Goal: Information Seeking & Learning: Check status

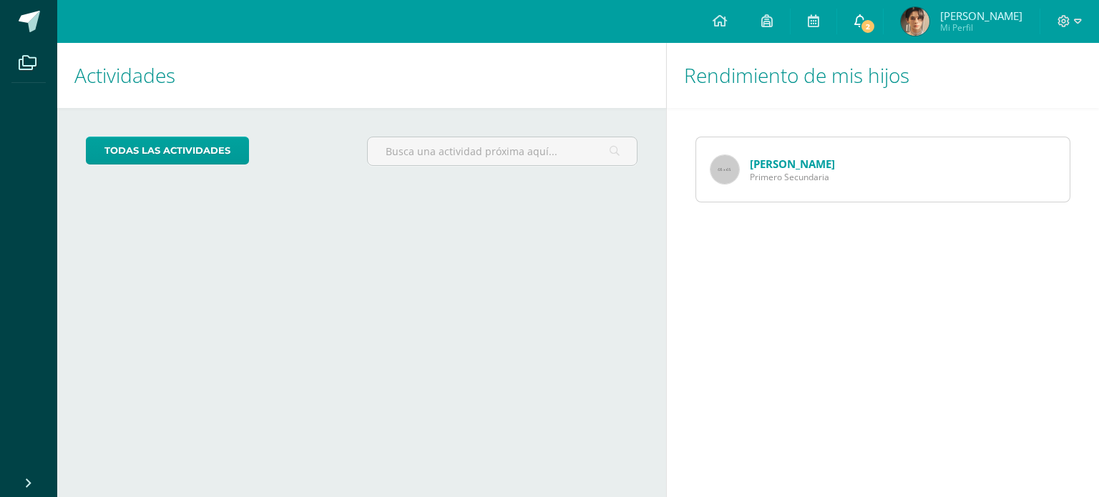
click at [876, 20] on span "2" at bounding box center [868, 27] width 16 height 16
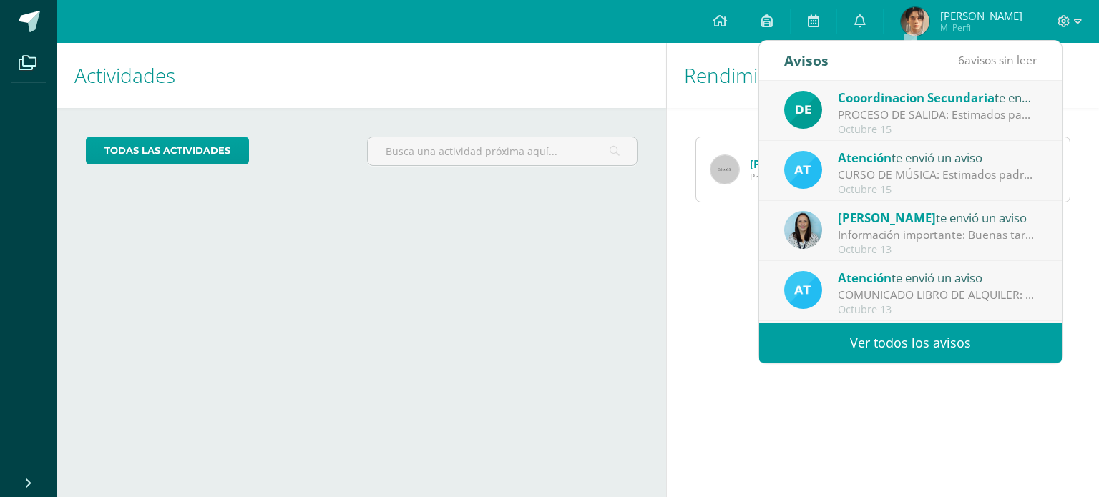
click at [916, 341] on link "Ver todos los avisos" at bounding box center [910, 342] width 303 height 39
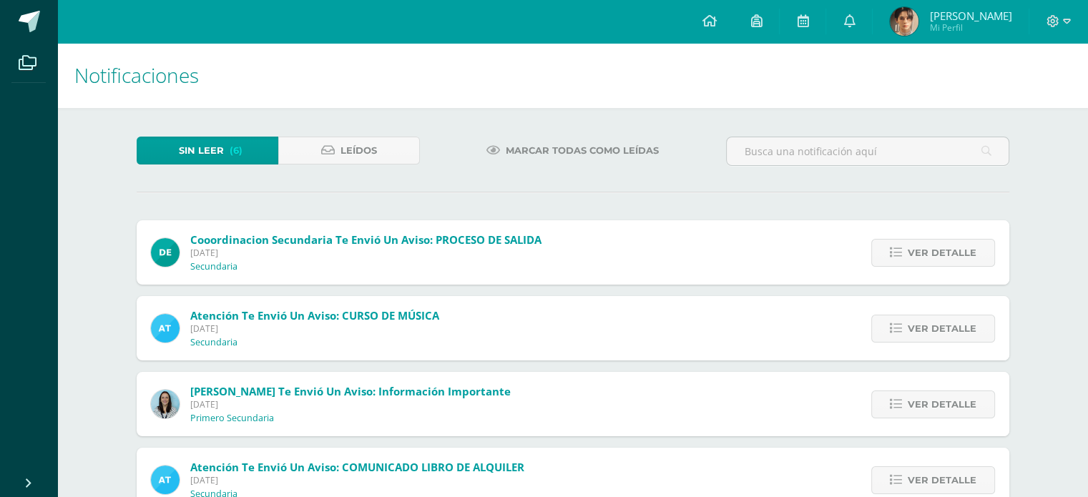
scroll to position [195, 0]
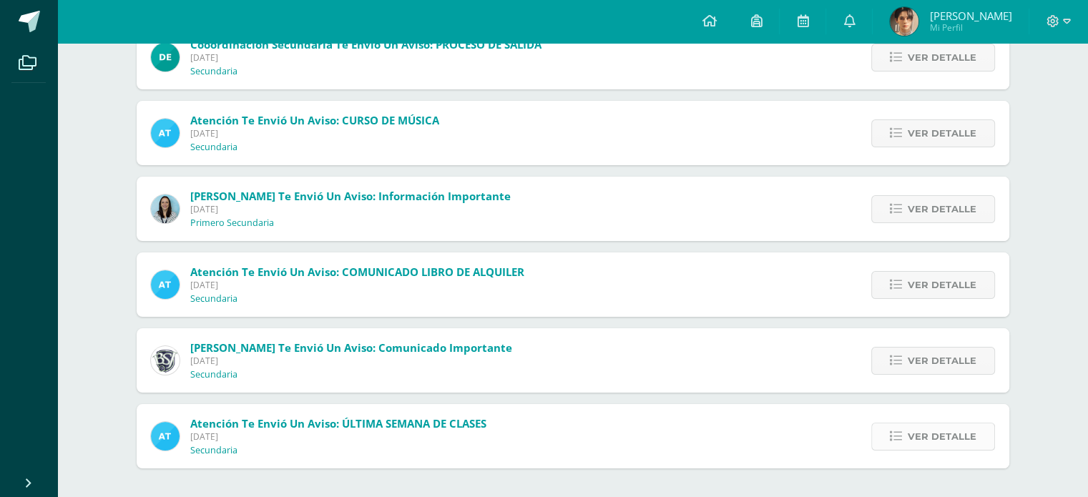
click at [920, 430] on span "Ver detalle" at bounding box center [942, 437] width 69 height 26
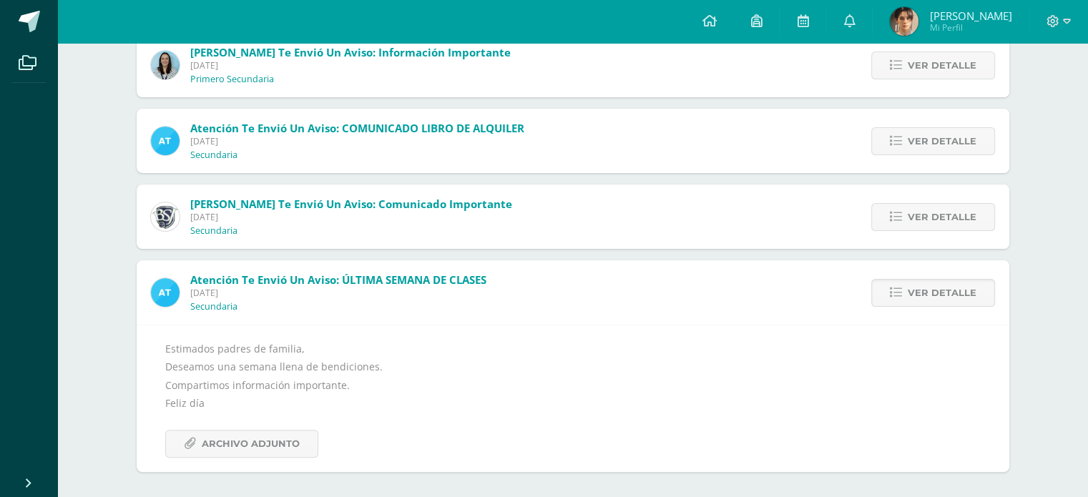
scroll to position [343, 0]
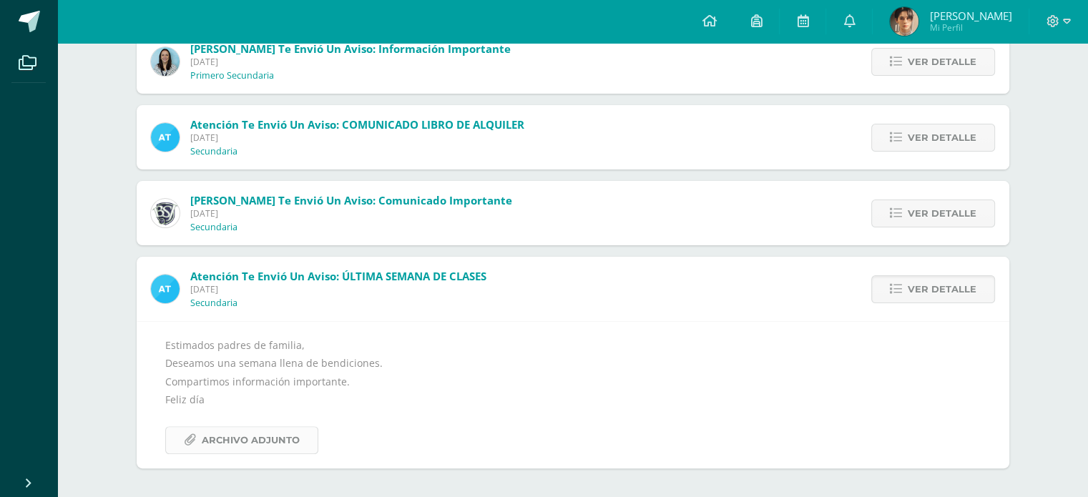
click at [222, 444] on span "Archivo Adjunto" at bounding box center [251, 440] width 98 height 26
click at [937, 211] on span "Ver detalle" at bounding box center [942, 213] width 69 height 26
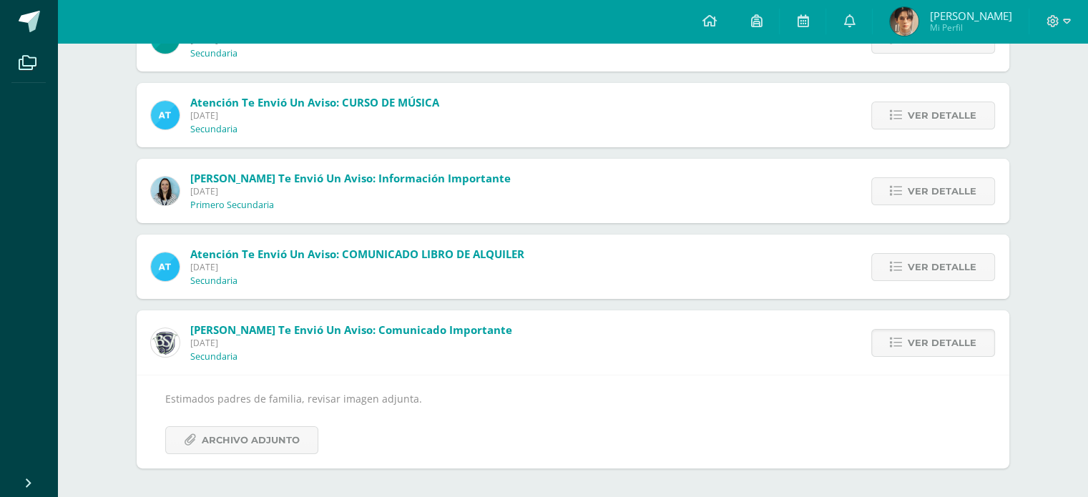
scroll to position [213, 0]
click at [271, 434] on span "Archivo Adjunto" at bounding box center [251, 441] width 98 height 26
click at [936, 270] on span "Ver detalle" at bounding box center [942, 268] width 69 height 26
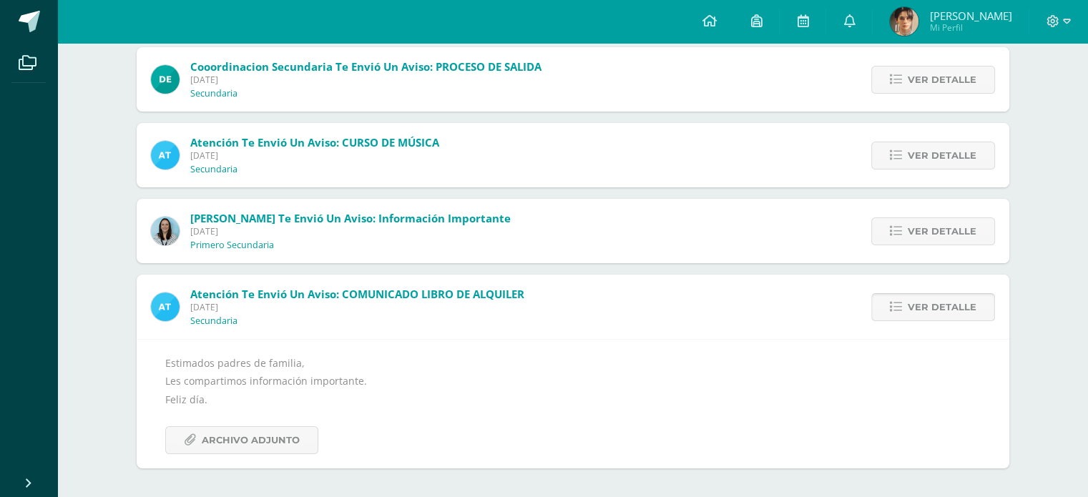
scroll to position [172, 0]
click at [238, 439] on span "Archivo Adjunto" at bounding box center [251, 441] width 98 height 26
click at [946, 228] on span "Ver detalle" at bounding box center [942, 232] width 69 height 26
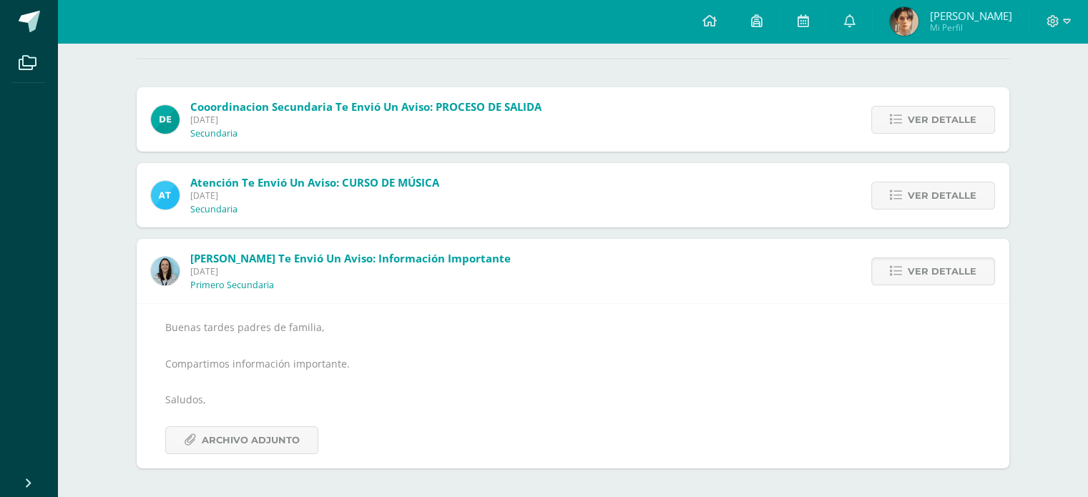
scroll to position [133, 0]
click at [254, 443] on span "Archivo Adjunto" at bounding box center [251, 440] width 98 height 26
click at [937, 194] on span "Ver detalle" at bounding box center [942, 195] width 69 height 26
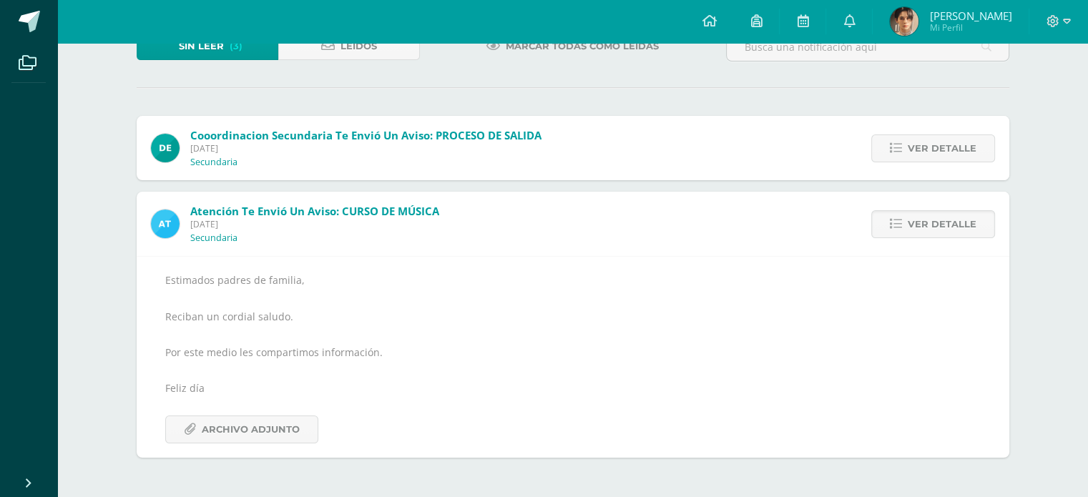
scroll to position [93, 0]
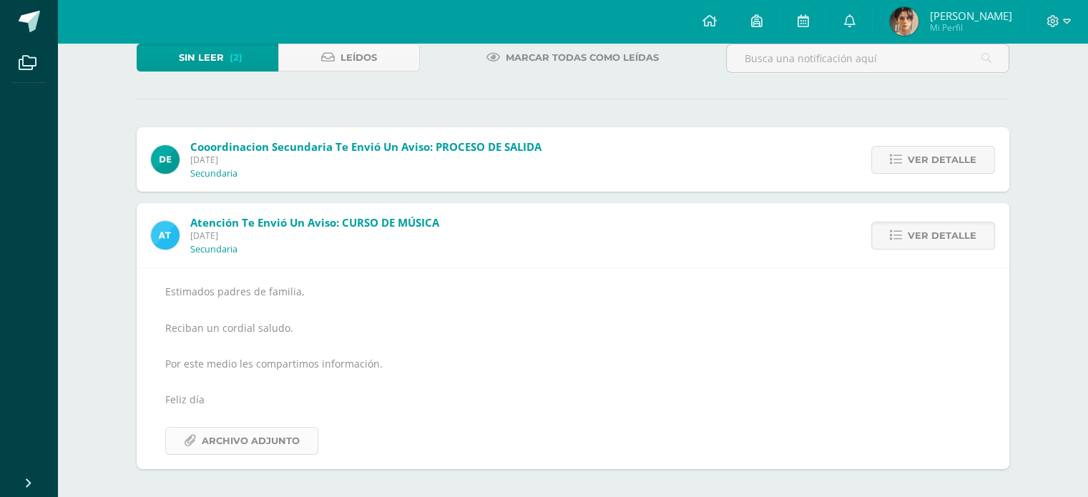
click at [226, 436] on span "Archivo Adjunto" at bounding box center [251, 441] width 98 height 26
click at [936, 157] on span "Ver detalle" at bounding box center [942, 160] width 69 height 26
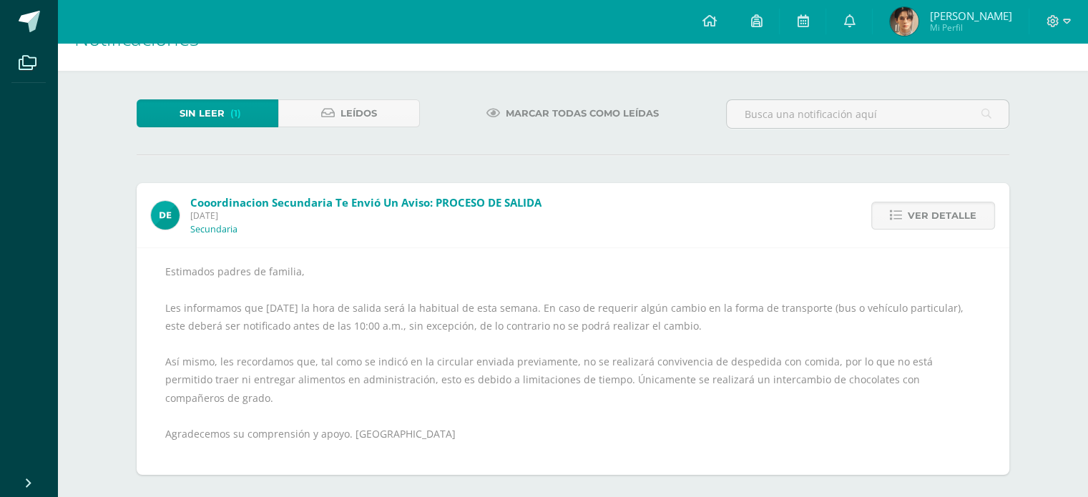
scroll to position [26, 0]
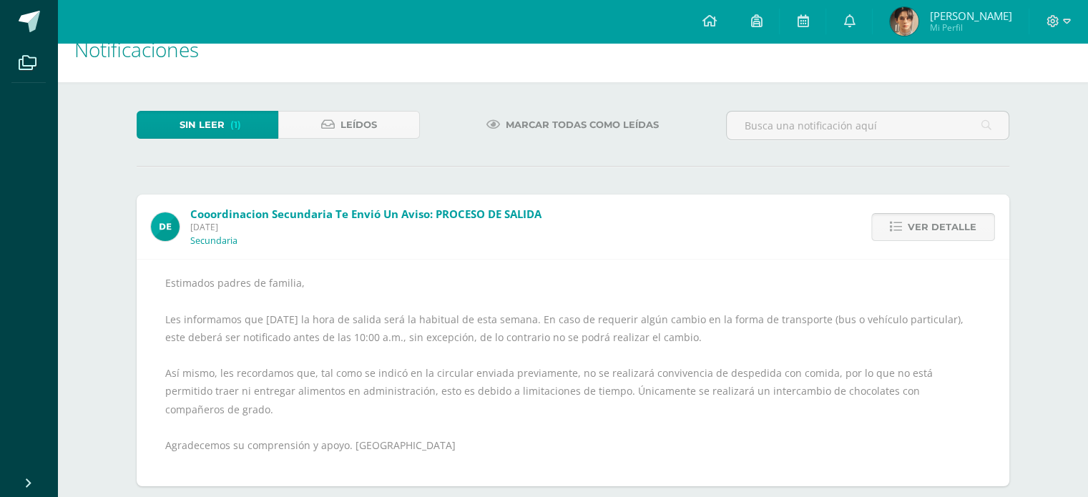
click at [920, 226] on span "Ver detalle" at bounding box center [942, 227] width 69 height 26
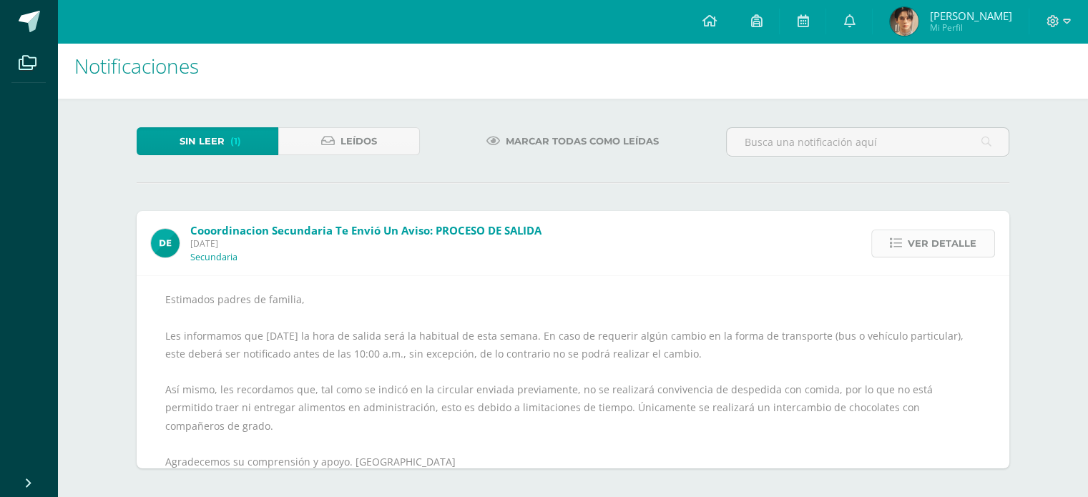
scroll to position [0, 0]
